Goal: Information Seeking & Learning: Learn about a topic

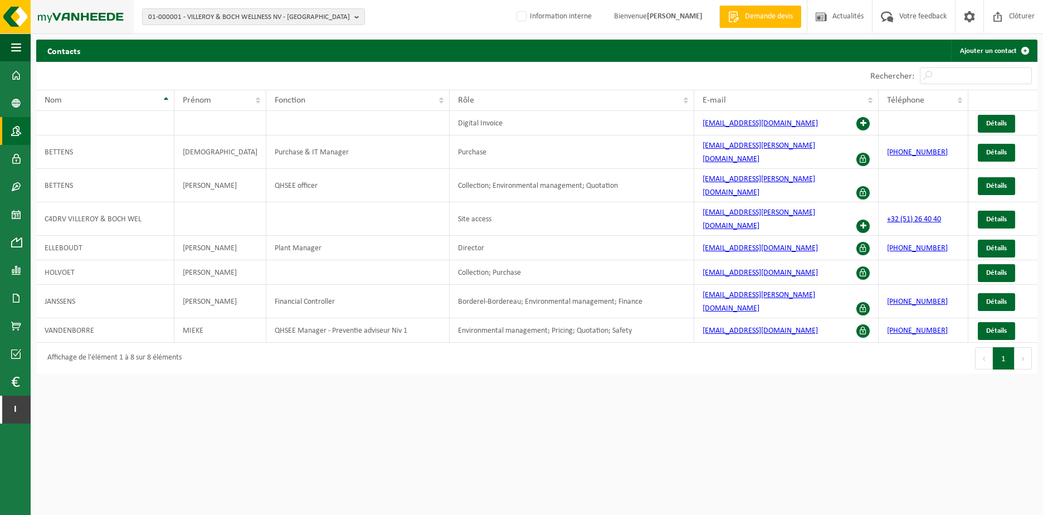
click at [89, 17] on img at bounding box center [67, 16] width 134 height 33
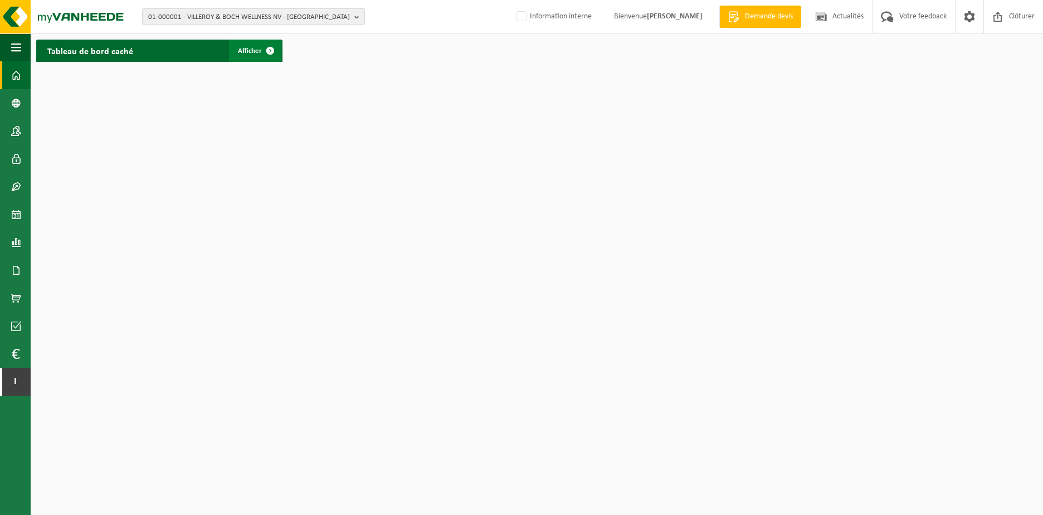
click at [270, 52] on span at bounding box center [270, 51] width 22 height 22
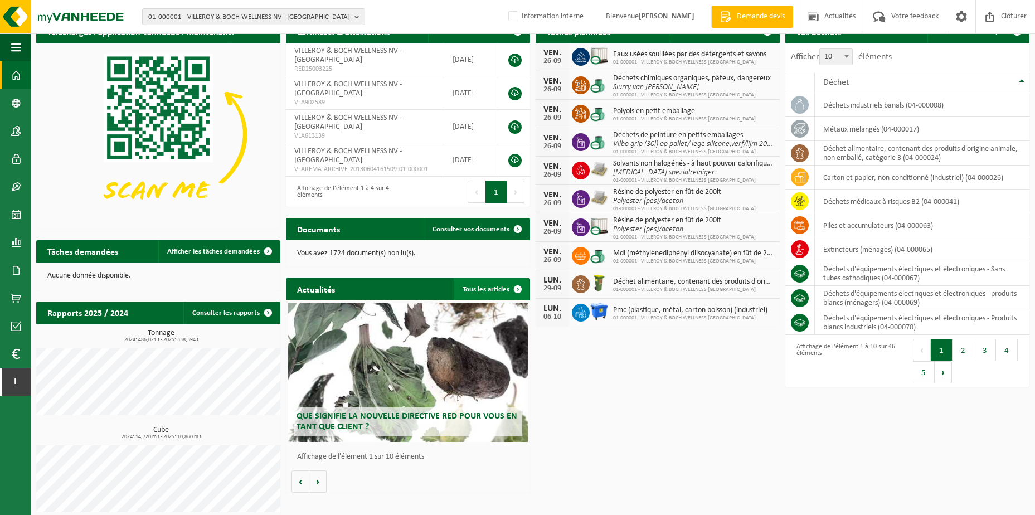
scroll to position [27, 0]
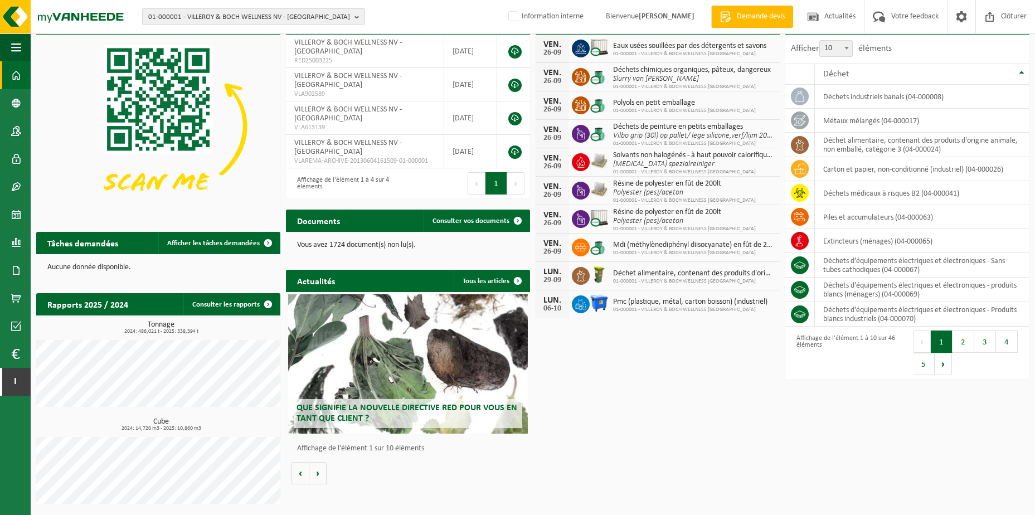
click at [391, 376] on div "Que signifie la nouvelle directive RED pour vous en tant que client ?" at bounding box center [407, 363] width 239 height 139
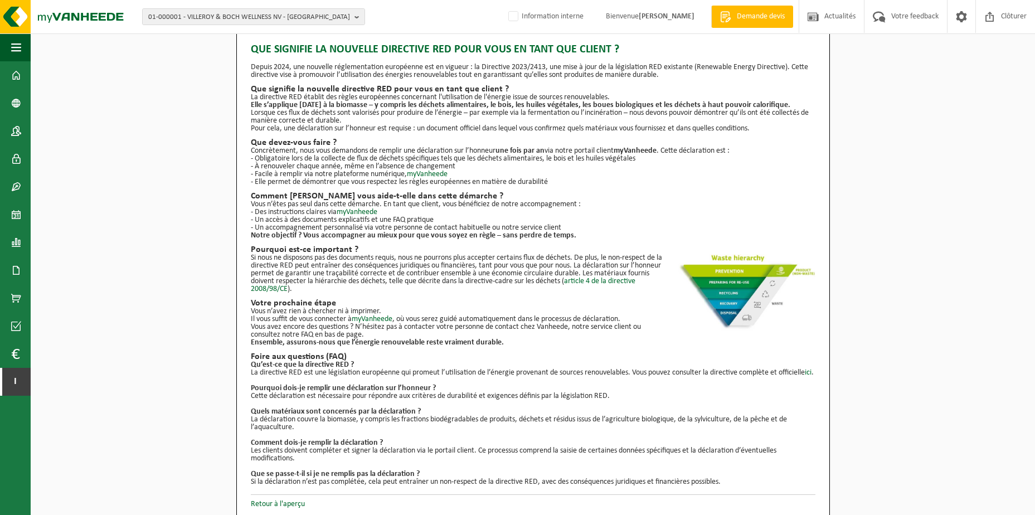
scroll to position [28, 0]
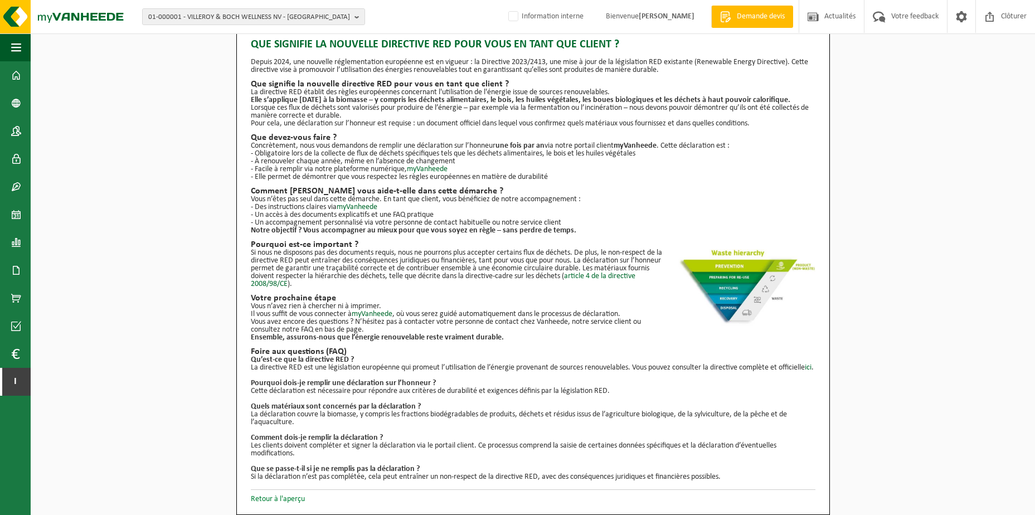
click at [304, 501] on link "Retour à l'aperçu" at bounding box center [278, 499] width 54 height 8
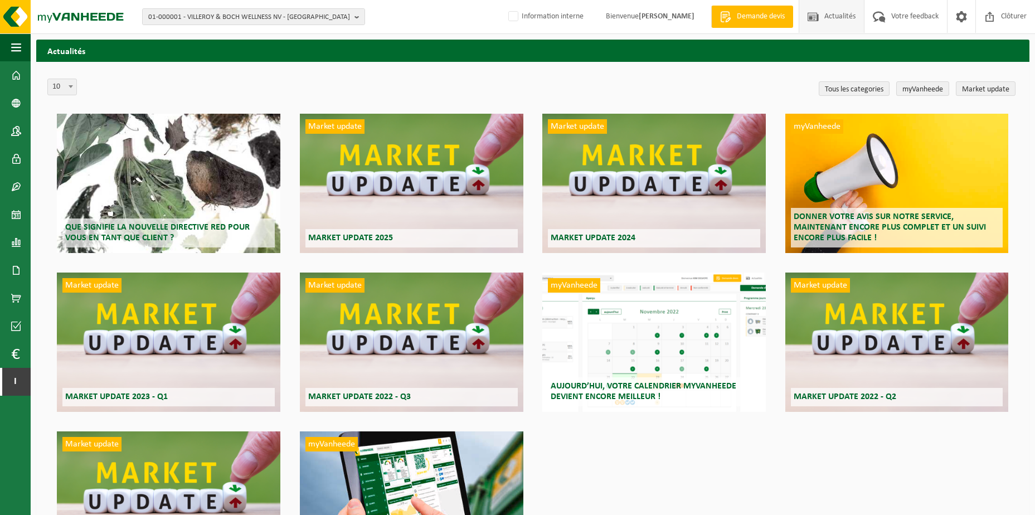
click at [669, 350] on div "myVanheede [DATE], votre calendrier myVanheede devient encore meilleur !" at bounding box center [653, 341] width 223 height 139
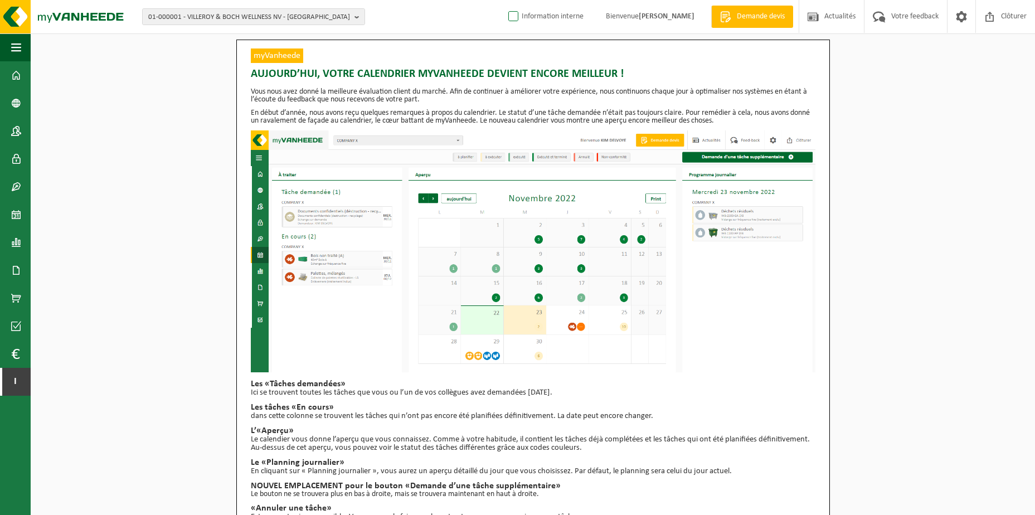
click at [511, 18] on label "Information interne" at bounding box center [544, 16] width 77 height 17
click at [504, 0] on input "Information interne" at bounding box center [504, -1] width 1 height 1
checkbox input "true"
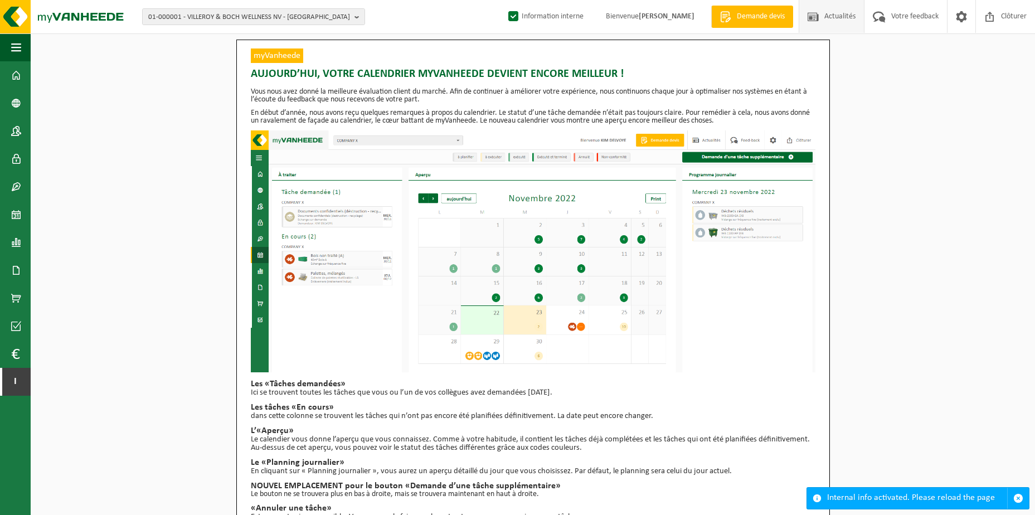
click at [818, 14] on span at bounding box center [813, 16] width 17 height 33
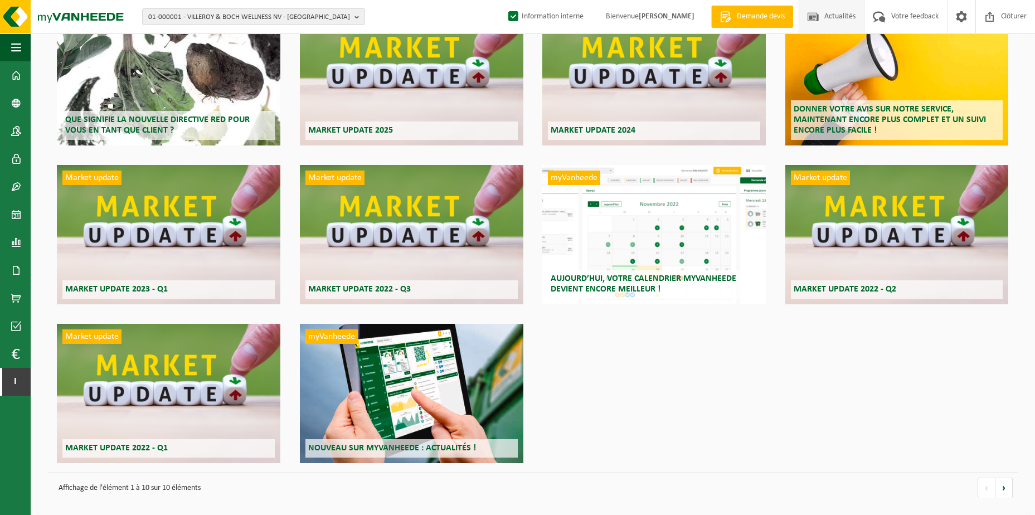
scroll to position [113, 0]
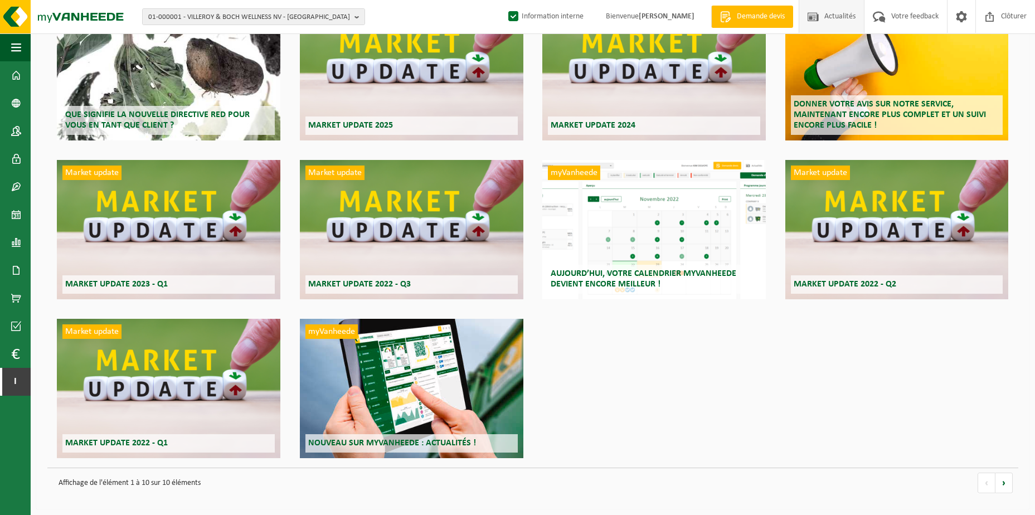
click at [506, 16] on label "Information interne" at bounding box center [544, 16] width 77 height 17
click at [504, 0] on input "Information interne" at bounding box center [504, -1] width 1 height 1
checkbox input "false"
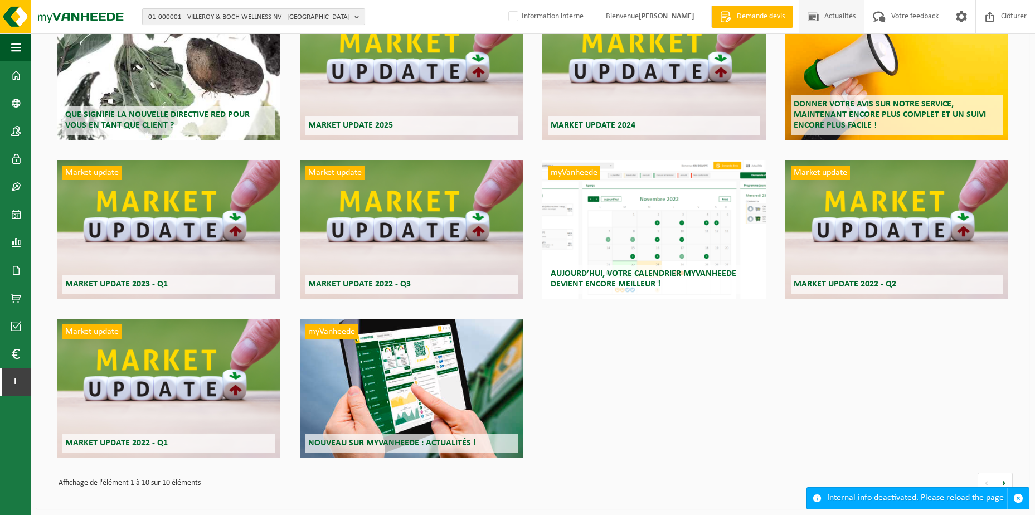
click at [324, 9] on span "01-000001 - VILLEROY & BOCH WELLNESS NV - [GEOGRAPHIC_DATA]" at bounding box center [249, 17] width 202 height 17
click at [247, 50] on strong "01-000001 - VILLEROY & BOCH WELLNESS NV - [GEOGRAPHIC_DATA]" at bounding box center [251, 51] width 207 height 7
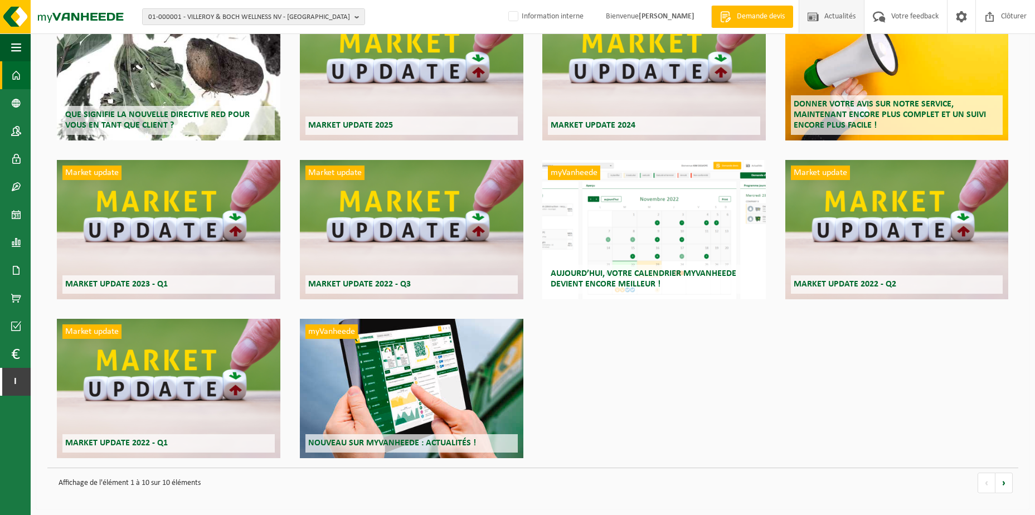
click at [18, 72] on span at bounding box center [16, 75] width 10 height 28
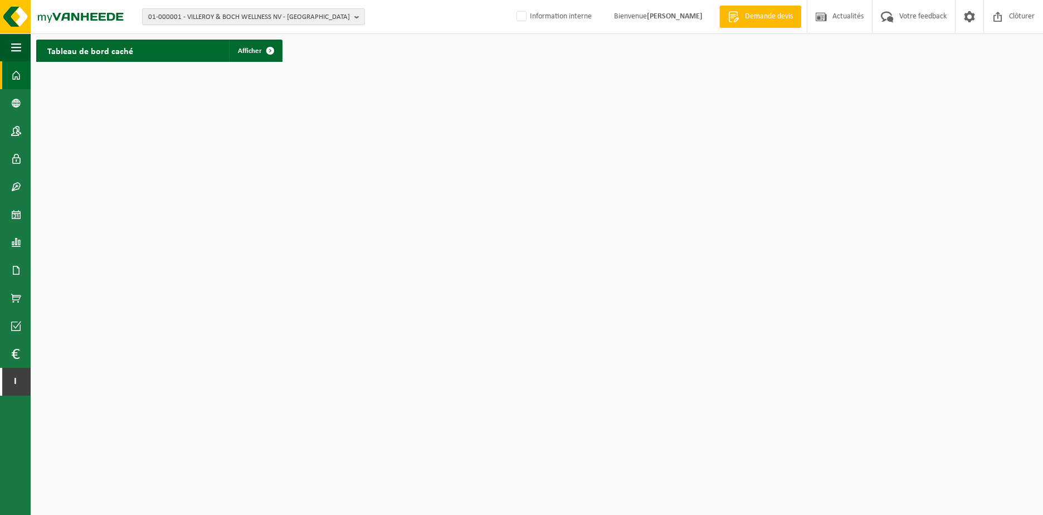
click at [12, 68] on span at bounding box center [16, 75] width 10 height 28
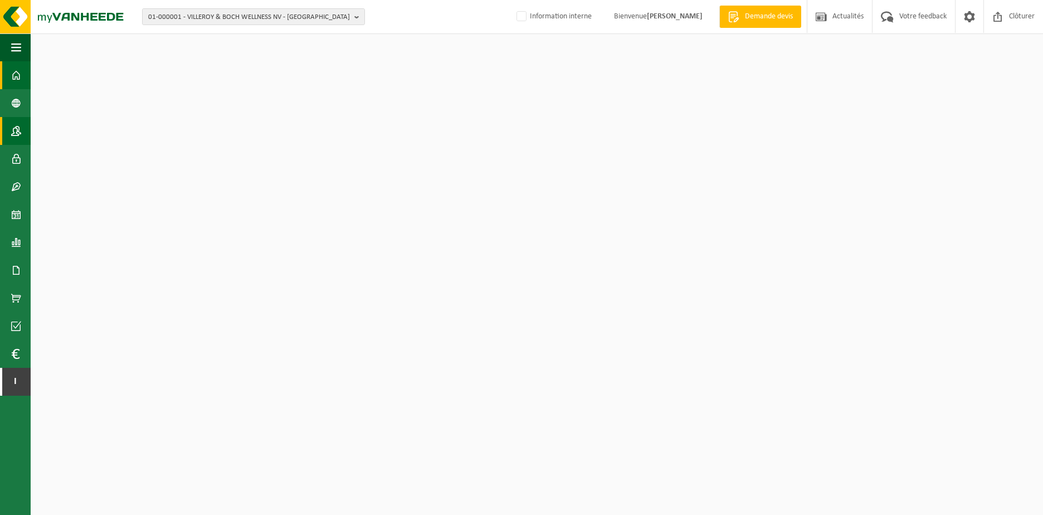
click at [12, 123] on span at bounding box center [16, 131] width 10 height 28
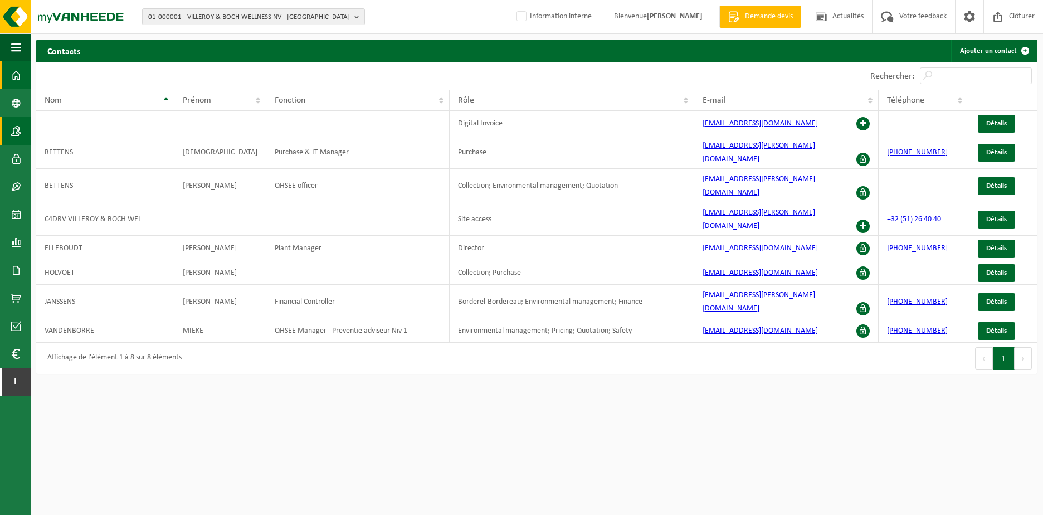
click at [16, 79] on span at bounding box center [16, 75] width 10 height 28
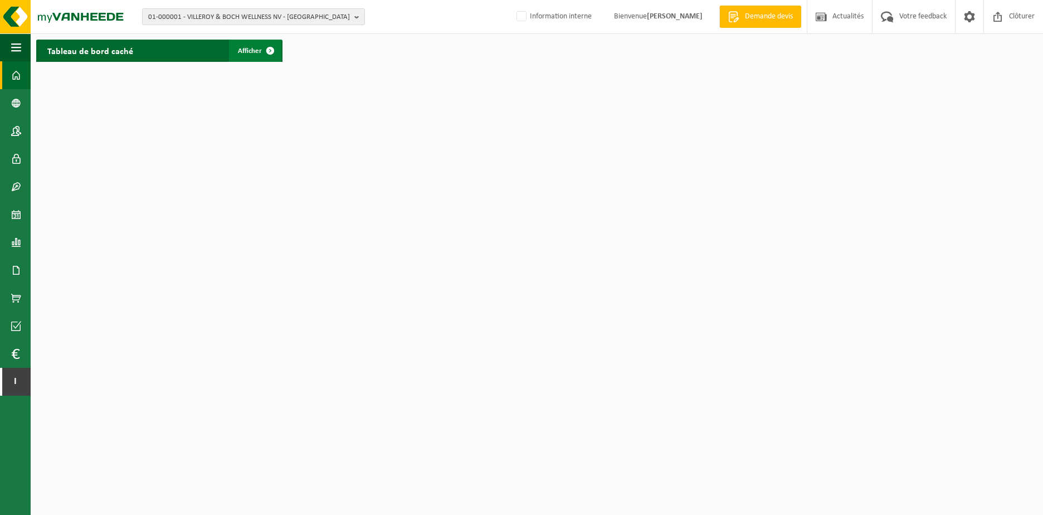
click at [268, 52] on span at bounding box center [270, 51] width 22 height 22
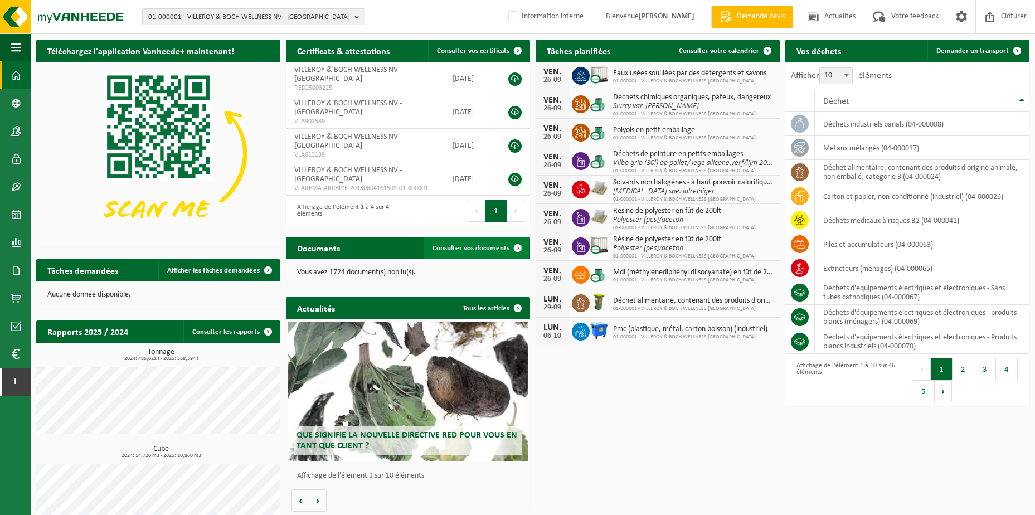
click at [494, 249] on span "Consulter vos documents" at bounding box center [470, 248] width 77 height 7
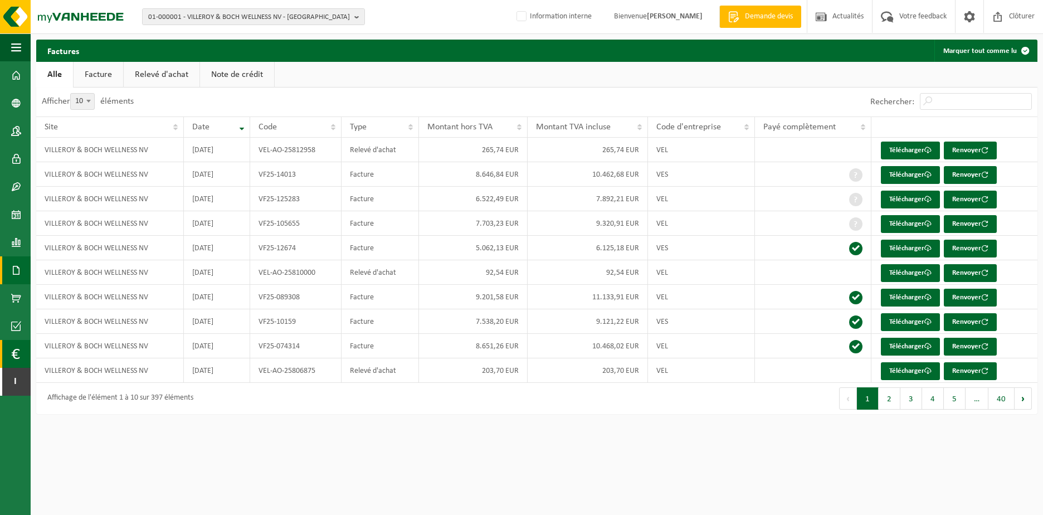
click at [16, 345] on span at bounding box center [15, 354] width 8 height 28
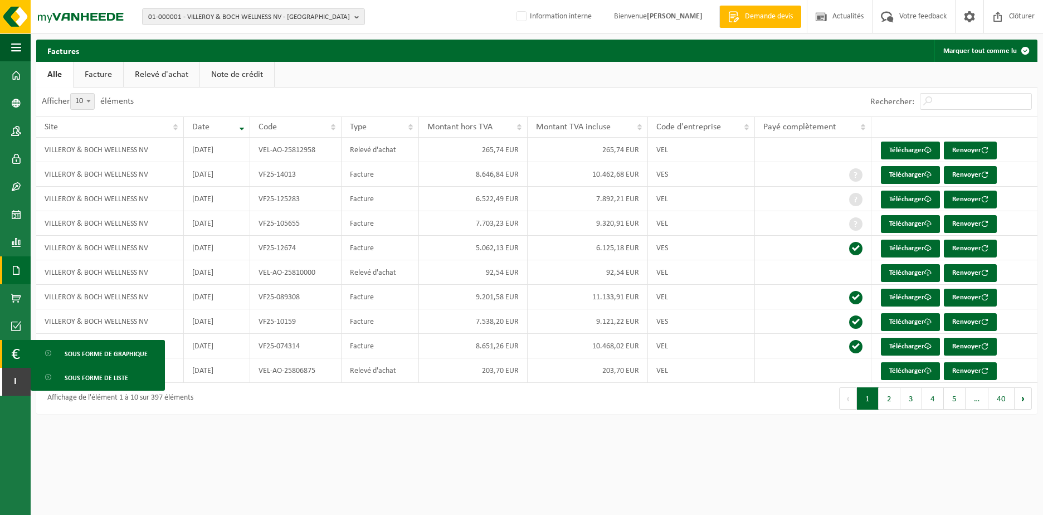
click at [16, 350] on span at bounding box center [15, 354] width 8 height 28
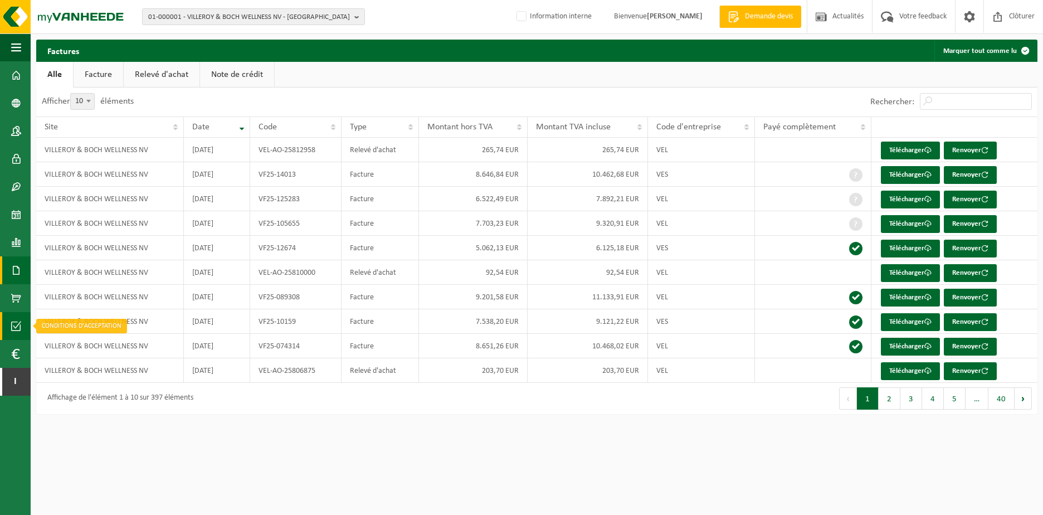
click at [16, 325] on span at bounding box center [16, 326] width 10 height 28
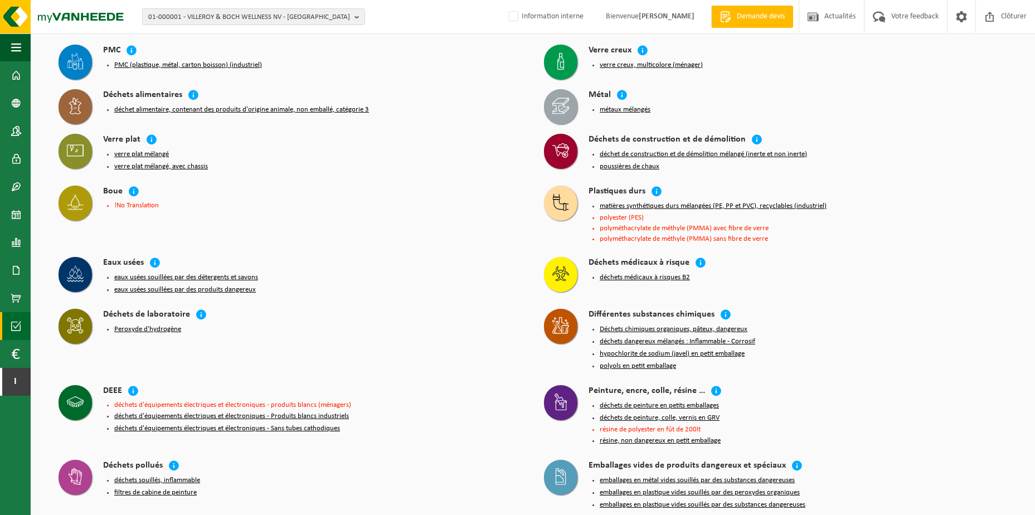
scroll to position [111, 0]
